Goal: Task Accomplishment & Management: Manage account settings

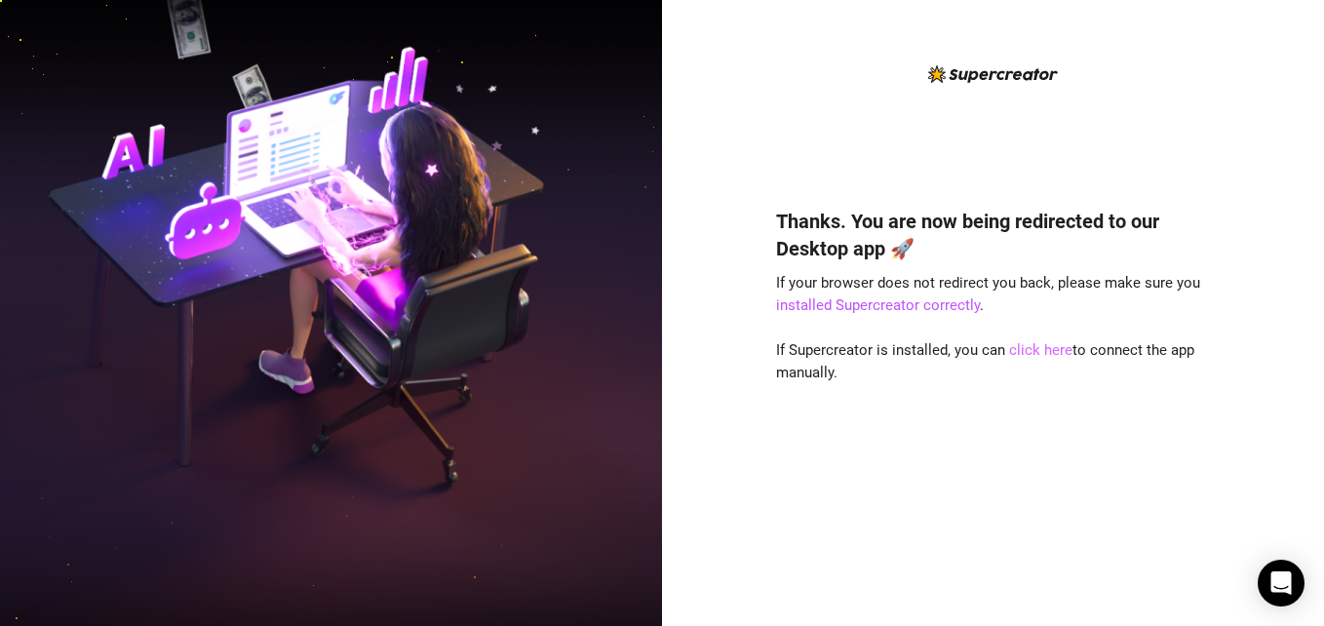
click at [1053, 353] on link "click here" at bounding box center [1040, 350] width 63 height 18
click at [1044, 348] on link "click here" at bounding box center [1040, 350] width 63 height 18
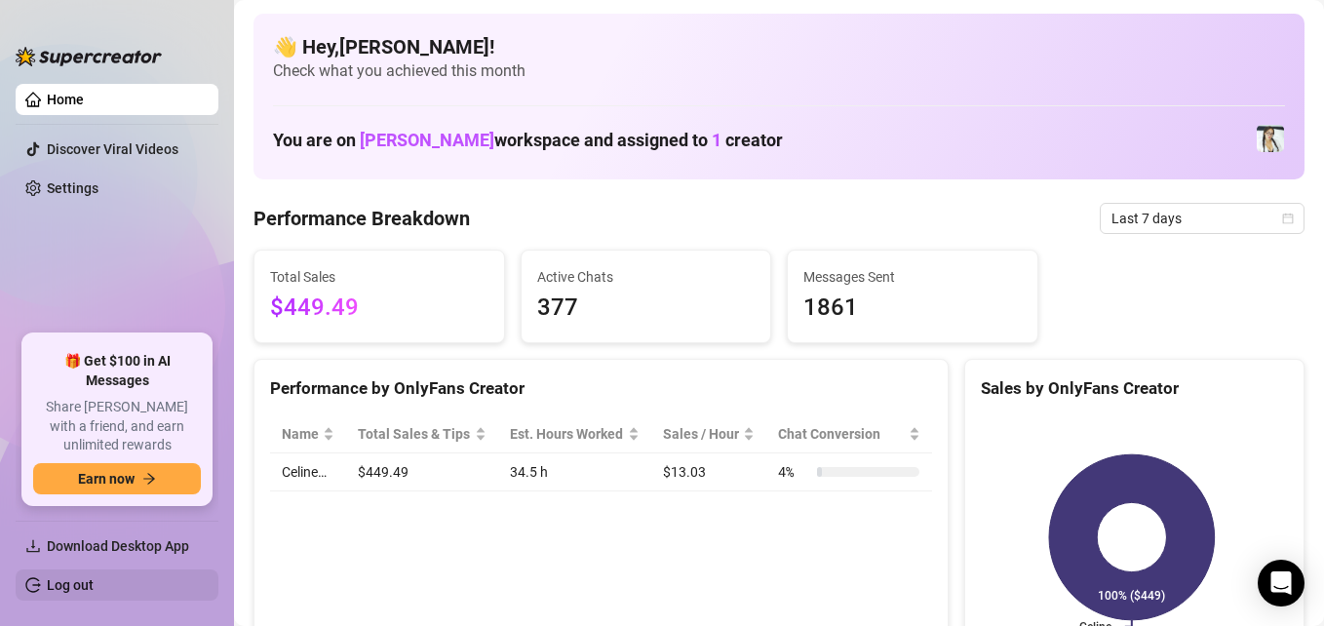
click at [55, 586] on link "Log out" at bounding box center [70, 585] width 47 height 16
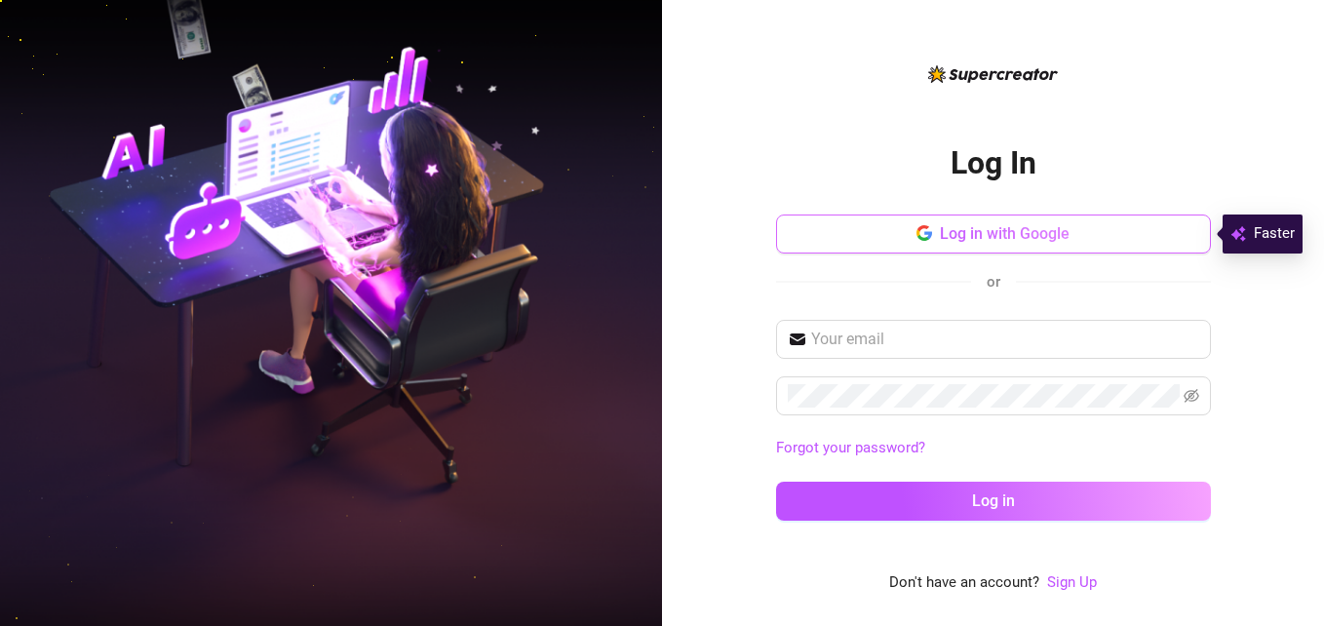
click at [989, 244] on button "Log in with Google" at bounding box center [993, 233] width 435 height 39
